Goal: Check status: Check status

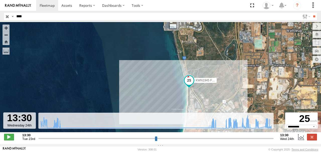
select select "**********"
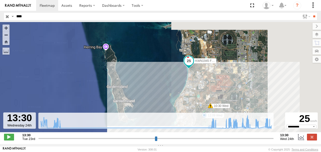
click at [7, 17] on input "button" at bounding box center [7, 16] width 7 height 7
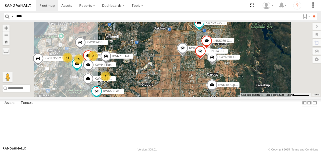
click at [229, 80] on div "KWN5356 2001086 Camera Trailer Rangers 1I0C646 Manager Planning KWN49 Super.Ret…" at bounding box center [160, 59] width 321 height 75
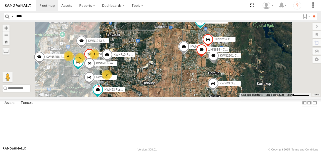
drag, startPoint x: 222, startPoint y: 80, endPoint x: 228, endPoint y: 73, distance: 9.1
click at [228, 73] on div "KWN5356 2001086 Camera Trailer Rangers 1I0C646 Manager Planning KWN49 Super.Ret…" at bounding box center [160, 59] width 321 height 75
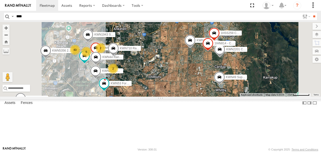
click at [211, 19] on span at bounding box center [206, 14] width 9 height 9
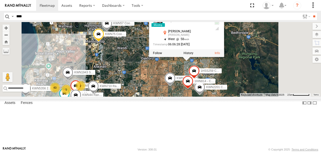
drag, startPoint x: 249, startPoint y: 51, endPoint x: 229, endPoint y: 90, distance: 43.7
click at [229, 90] on div "KWN5356 2001086 Camera Trailer Rangers 1I0C646 Manager Planning KWN49 Super.Ret…" at bounding box center [160, 59] width 321 height 75
click at [197, 73] on div "KWN5356 2001086 Camera Trailer Rangers 1I0C646 Manager Planning KWN49 Super.Ret…" at bounding box center [160, 59] width 321 height 75
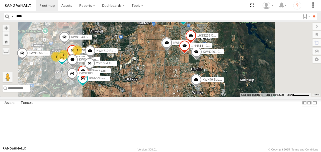
drag, startPoint x: 240, startPoint y: 108, endPoint x: 240, endPoint y: 82, distance: 26.1
click at [240, 82] on div "KWN5356 2001086 Camera Trailer Rangers 1I0C646 Manager Planning KWN49 Super.Ret…" at bounding box center [160, 59] width 321 height 75
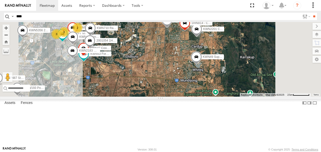
drag, startPoint x: 242, startPoint y: 101, endPoint x: 241, endPoint y: 81, distance: 20.1
click at [241, 81] on div "KWN5356 2001086 Camera Trailer Rangers 1I0C646 Manager Planning KWN49 Super.Ret…" at bounding box center [160, 59] width 321 height 75
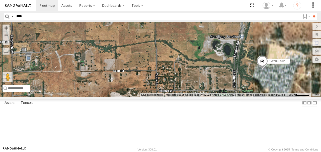
drag, startPoint x: 256, startPoint y: 89, endPoint x: 140, endPoint y: 83, distance: 116.0
click at [140, 83] on div "KWN5356 2001086 Camera Trailer Rangers 1I0C646 Manager Planning KWN49 Super.Ret…" at bounding box center [160, 59] width 321 height 75
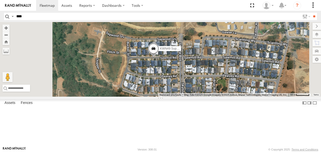
drag, startPoint x: 211, startPoint y: 98, endPoint x: 212, endPoint y: 66, distance: 32.3
click at [212, 66] on div "KWN5356 2001086 Camera Trailer Rangers 1I0C646 Manager Planning KWN49 Super.Ret…" at bounding box center [160, 59] width 321 height 75
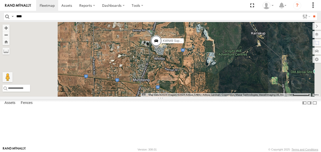
drag, startPoint x: 205, startPoint y: 91, endPoint x: 214, endPoint y: 76, distance: 17.6
click at [214, 76] on div "KWN5356 2001086 Camera Trailer Rangers 1I0C646 Manager Planning KWN49 Super.Ret…" at bounding box center [160, 59] width 321 height 75
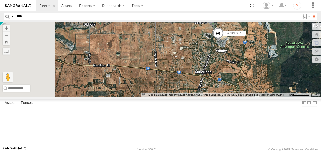
drag, startPoint x: 185, startPoint y: 82, endPoint x: 248, endPoint y: 74, distance: 63.4
click at [248, 74] on div "KWN5356 2001086 Camera Trailer Rangers 1I0C646 Manager Planning KWN49 Super.Ret…" at bounding box center [160, 59] width 321 height 75
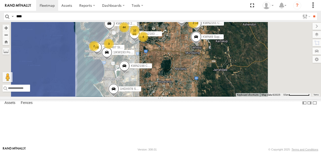
drag, startPoint x: 218, startPoint y: 78, endPoint x: 241, endPoint y: 70, distance: 24.1
click at [241, 70] on div "KWN5356 2001086 Camera Trailer Rangers 1I0C646 Manager Planning KWN49 Super.Ret…" at bounding box center [160, 59] width 321 height 75
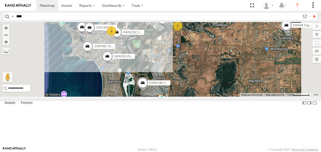
drag, startPoint x: 173, startPoint y: 86, endPoint x: 185, endPoint y: 99, distance: 17.0
click at [185, 97] on div "KWN5356 2001086 Camera Trailer Rangers 1I0C646 Manager Planning KWN49 Super.Ret…" at bounding box center [160, 59] width 321 height 75
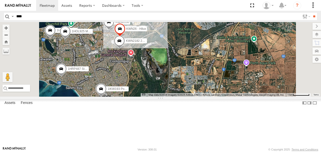
drag, startPoint x: 224, startPoint y: 91, endPoint x: 224, endPoint y: 94, distance: 3.0
click at [224, 94] on div "KWN5356 2001086 Camera Trailer Rangers 1I0C646 Manager Planning KWN49 Super.Ret…" at bounding box center [160, 59] width 321 height 75
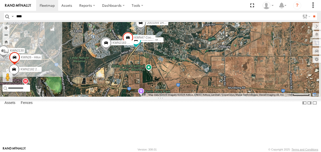
drag, startPoint x: 228, startPoint y: 84, endPoint x: 122, endPoint y: 112, distance: 110.0
click at [122, 112] on main "To navigate the map with touch gestures double-tap and hold your finger on the …" at bounding box center [160, 84] width 321 height 125
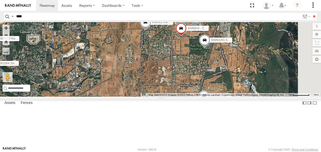
drag, startPoint x: 255, startPoint y: 79, endPoint x: 202, endPoint y: 98, distance: 56.4
click at [202, 97] on div "KWN5356 2001086 Camera Trailer Rangers 1I0C646 Manager Planning KWN49 Super.Ret…" at bounding box center [160, 59] width 321 height 75
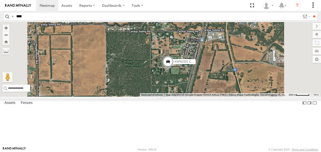
click at [173, 70] on span at bounding box center [167, 63] width 11 height 14
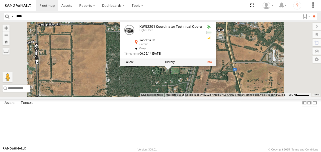
click at [191, 97] on div "KWN5356 2001086 Camera Trailer Rangers 1I0C646 Manager Planning KWN49 Super.Ret…" at bounding box center [160, 59] width 321 height 75
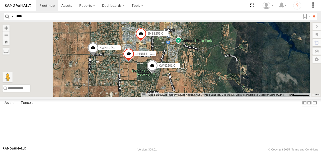
drag, startPoint x: 183, startPoint y: 107, endPoint x: 218, endPoint y: 101, distance: 34.5
click at [218, 97] on div "KWN5356 2001086 Camera Trailer Rangers 1I0C646 Manager Planning KWN49 Super.Ret…" at bounding box center [160, 59] width 321 height 75
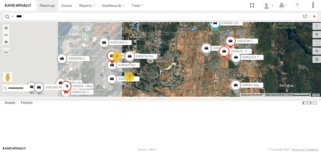
drag, startPoint x: 195, startPoint y: 104, endPoint x: 259, endPoint y: 94, distance: 64.4
click at [259, 94] on div "KWN5356 2001086 Camera Trailer Rangers 1I0C646 Manager Planning KWN49 Super.Ret…" at bounding box center [160, 59] width 321 height 75
